Goal: Information Seeking & Learning: Find specific fact

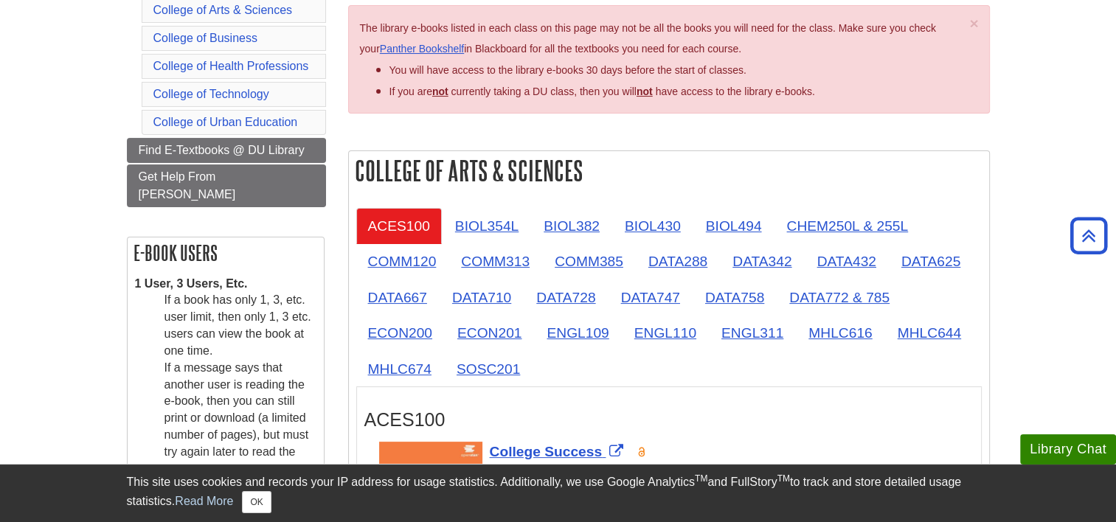
scroll to position [259, 0]
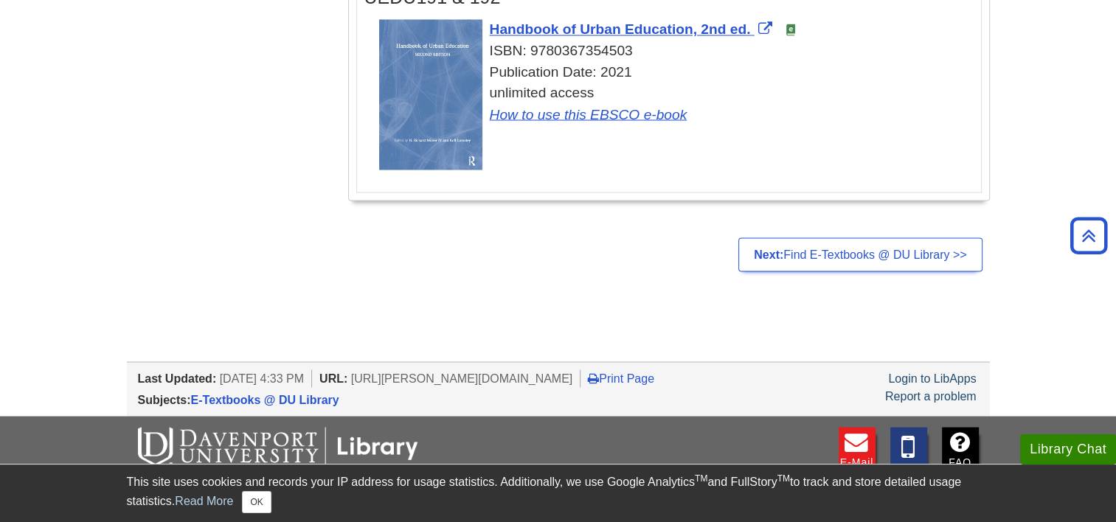
scroll to position [2691, 0]
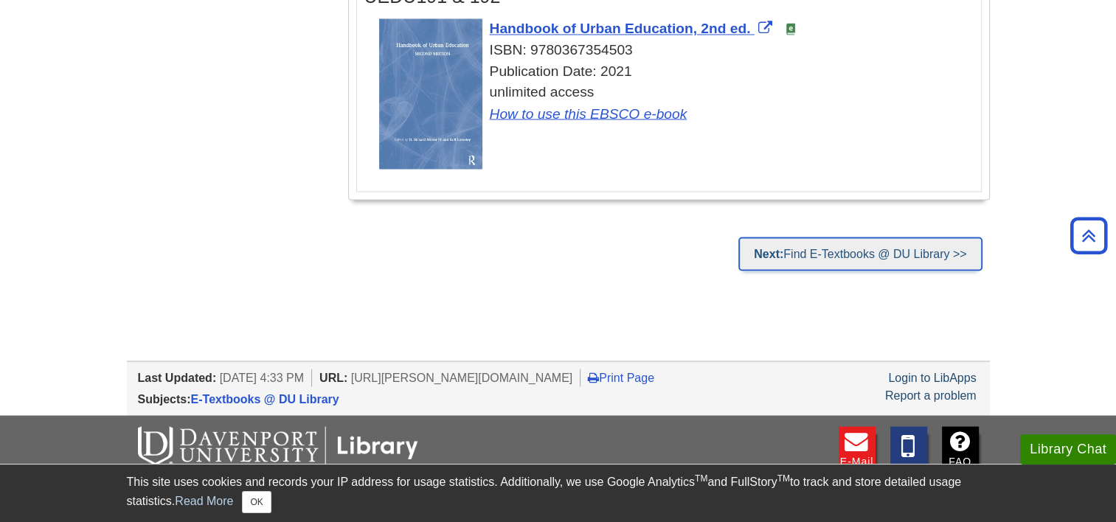
click at [835, 254] on link "Next: Find E-Textbooks @ DU Library >>" at bounding box center [859, 254] width 243 height 34
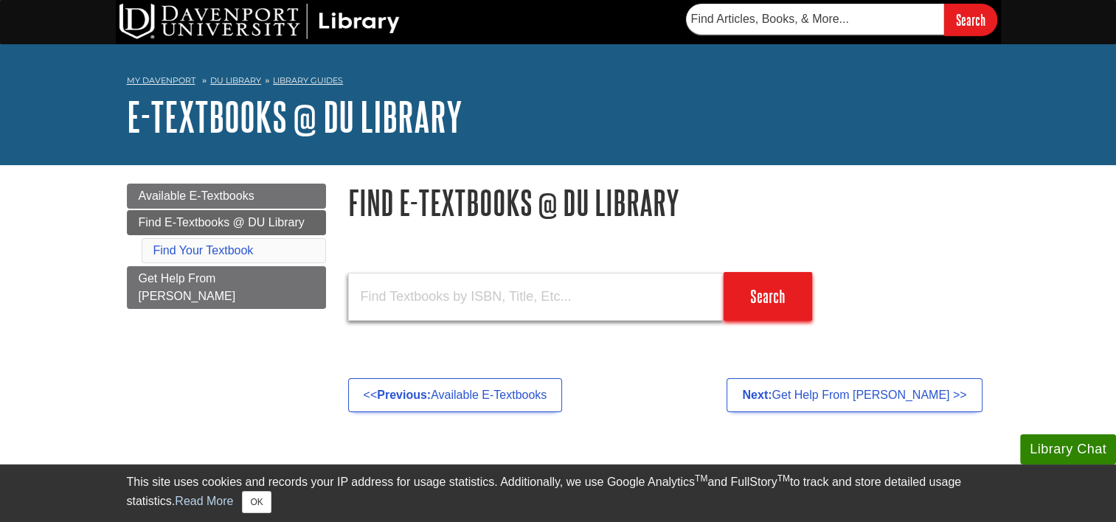
click at [372, 294] on input "text" at bounding box center [535, 297] width 375 height 48
paste input "9781429215107 ISBN13"
type input "9781429215107 ISBN13"
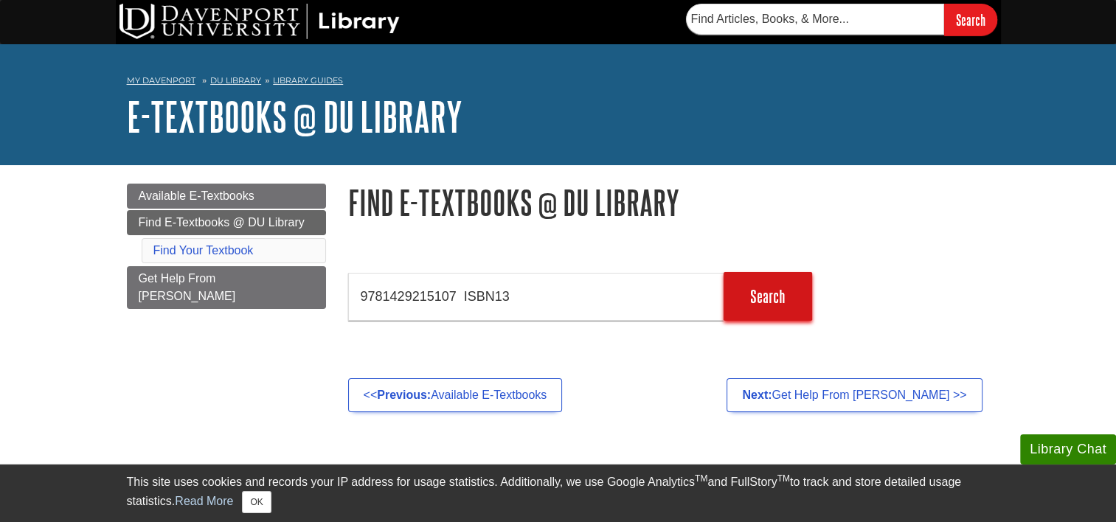
click at [757, 296] on input "Search" at bounding box center [767, 296] width 88 height 49
